Goal: Information Seeking & Learning: Understand process/instructions

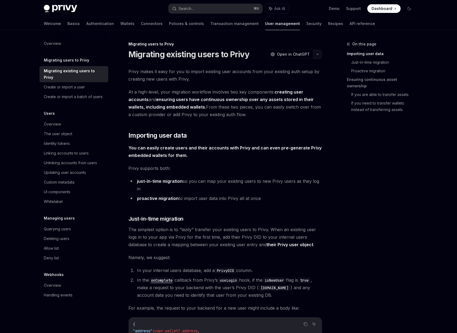
click at [317, 53] on icon "button" at bounding box center [318, 54] width 6 height 2
type textarea "*"
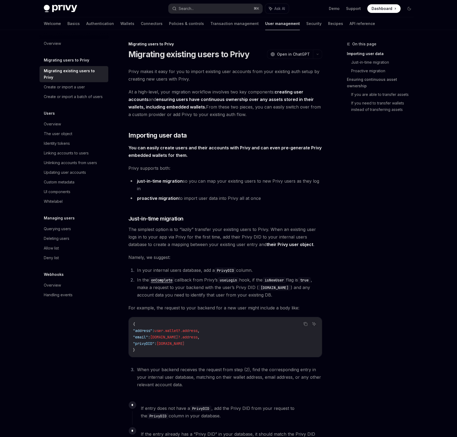
click at [203, 116] on span "At a high-level, your migration workflow involves two key components: creating …" at bounding box center [225, 103] width 194 height 30
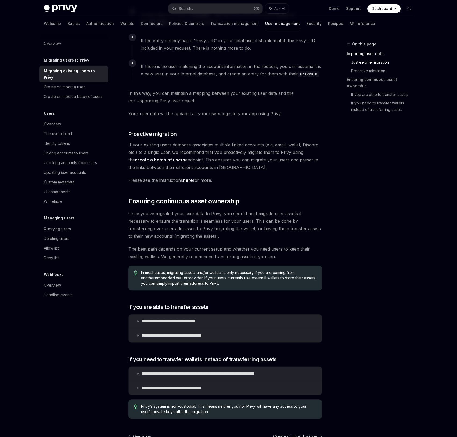
scroll to position [395, 0]
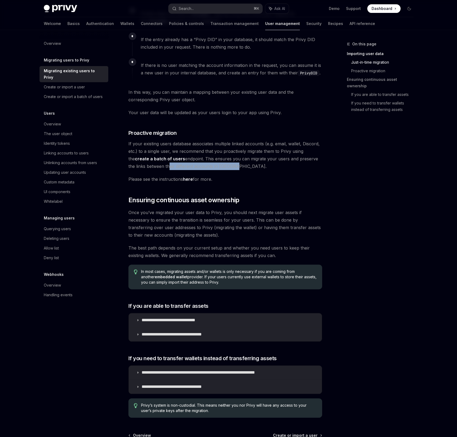
drag, startPoint x: 160, startPoint y: 159, endPoint x: 221, endPoint y: 159, distance: 61.6
click at [221, 159] on span "If your existing users database associates multiple linked accounts (e.g. email…" at bounding box center [225, 155] width 194 height 30
click at [158, 156] on strong "create a batch of users" at bounding box center [160, 158] width 50 height 5
click at [190, 176] on link "here" at bounding box center [188, 179] width 10 height 6
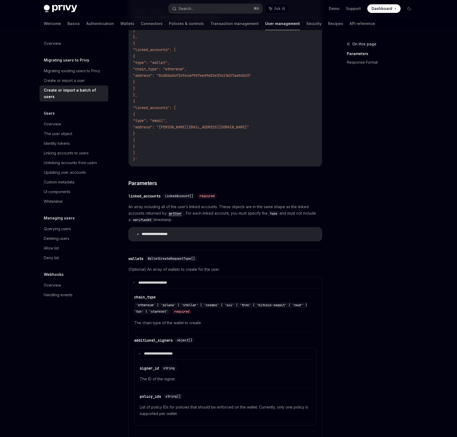
scroll to position [266, 0]
click at [137, 235] on icon at bounding box center [137, 235] width 3 height 3
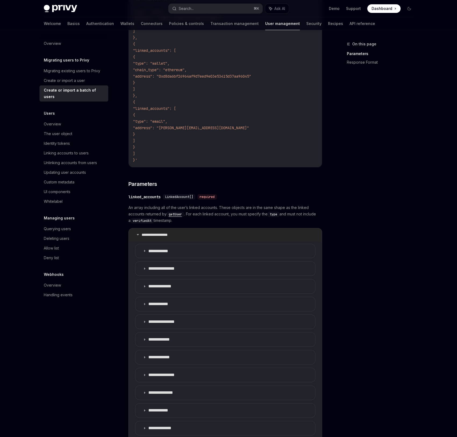
click at [137, 235] on icon at bounding box center [137, 234] width 3 height 3
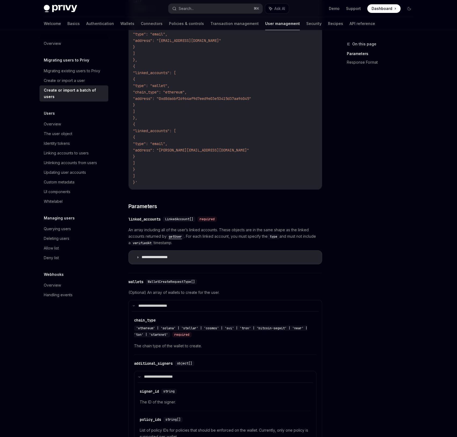
scroll to position [258, 0]
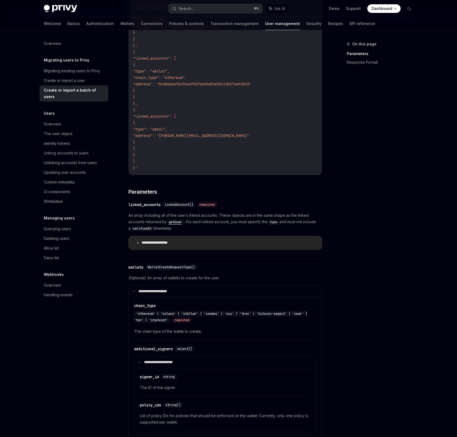
click at [130, 244] on summary "**********" at bounding box center [225, 242] width 193 height 13
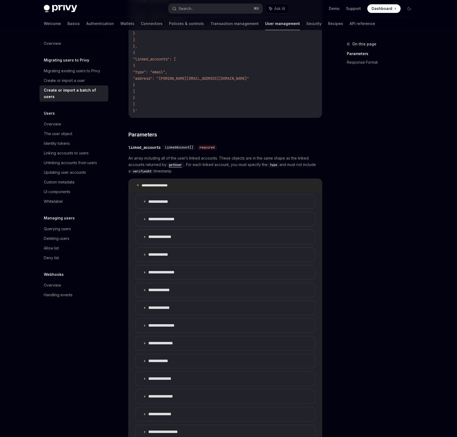
scroll to position [365, 0]
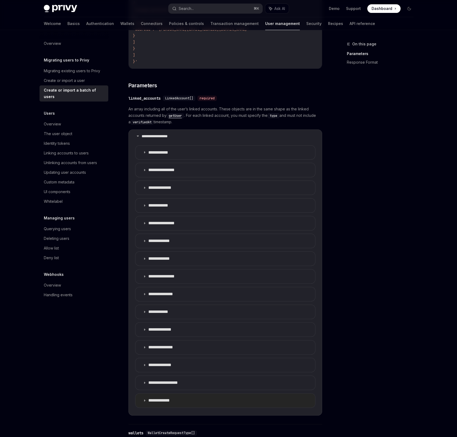
click at [147, 401] on summary "**********" at bounding box center [225, 401] width 180 height 14
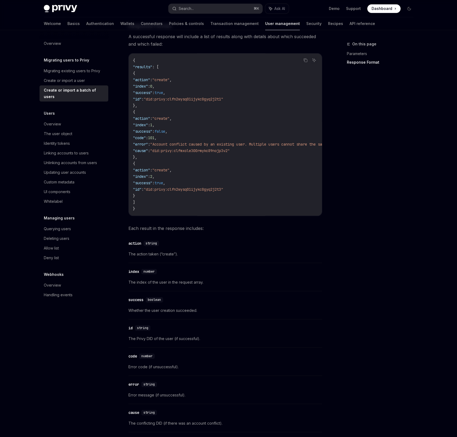
scroll to position [1169, 0]
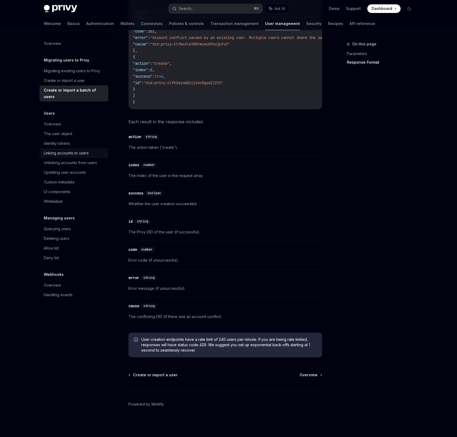
click at [79, 150] on div "Linking accounts to users" at bounding box center [66, 153] width 45 height 6
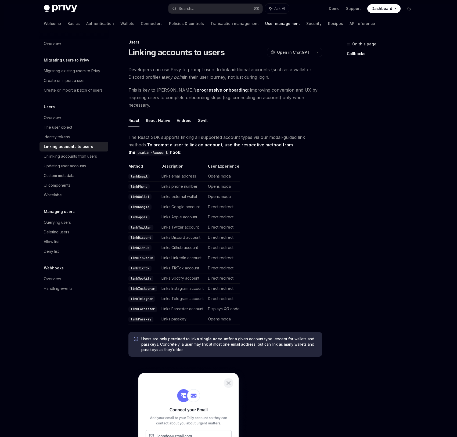
scroll to position [2, 0]
click at [70, 70] on div "Migrating existing users to Privy" at bounding box center [72, 71] width 56 height 6
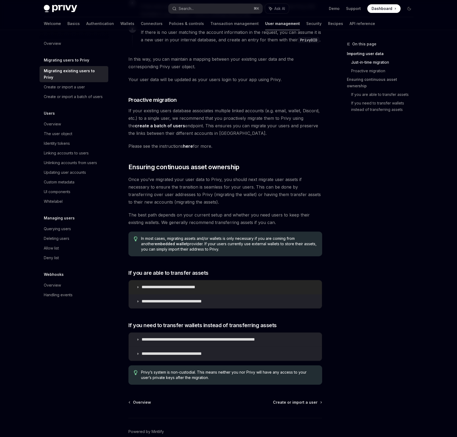
scroll to position [447, 0]
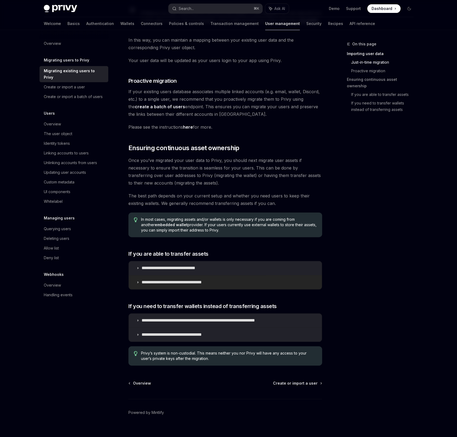
click at [157, 278] on summary "**********" at bounding box center [225, 283] width 193 height 14
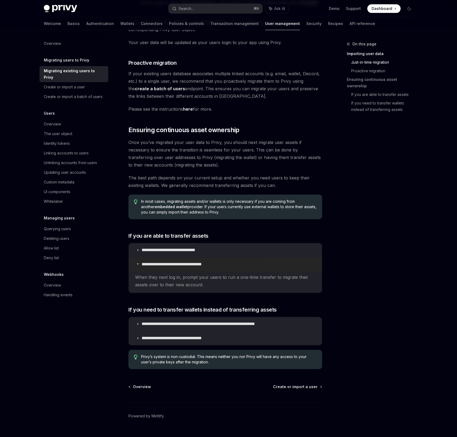
scroll to position [469, 0]
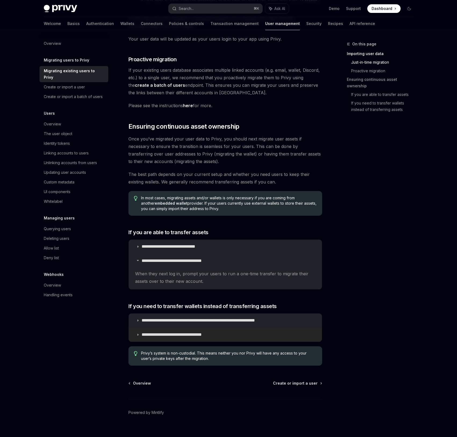
click at [158, 332] on p "**********" at bounding box center [182, 334] width 80 height 5
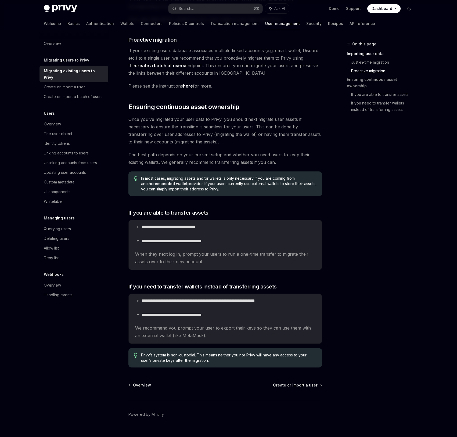
scroll to position [490, 0]
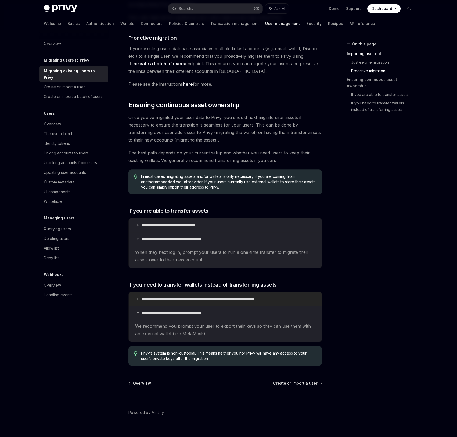
click at [158, 296] on p "**********" at bounding box center [216, 298] width 148 height 5
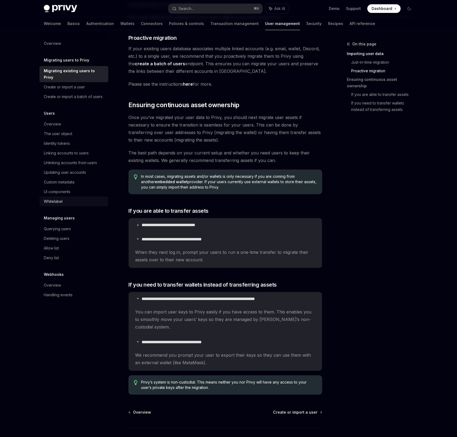
click at [88, 198] on div "Whitelabel" at bounding box center [74, 201] width 61 height 6
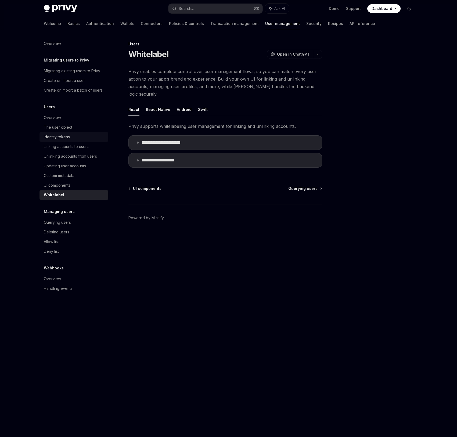
click at [72, 136] on div "Identity tokens" at bounding box center [74, 137] width 61 height 6
type textarea "*"
